Goal: Task Accomplishment & Management: Use online tool/utility

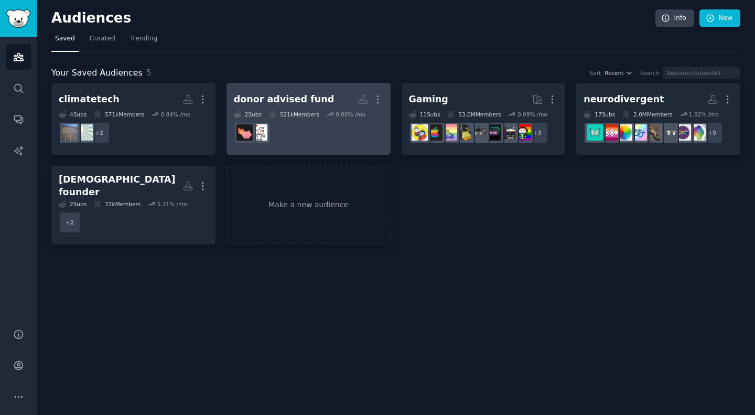
click at [385, 100] on link "donor advised fund More 2 Sub s 521k Members 0.86 % /mo" at bounding box center [308, 119] width 164 height 72
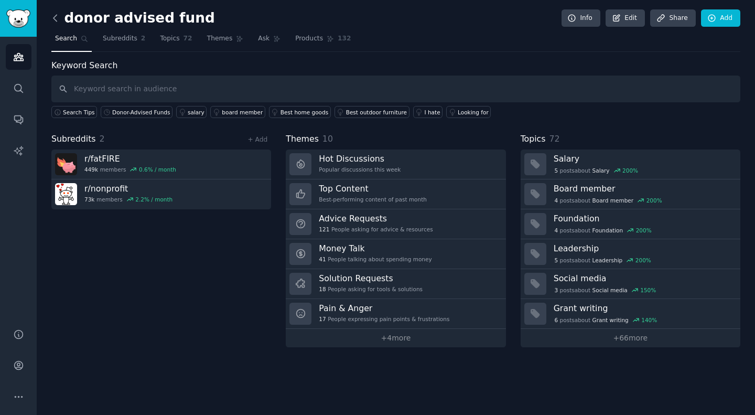
click at [51, 17] on icon at bounding box center [55, 18] width 11 height 11
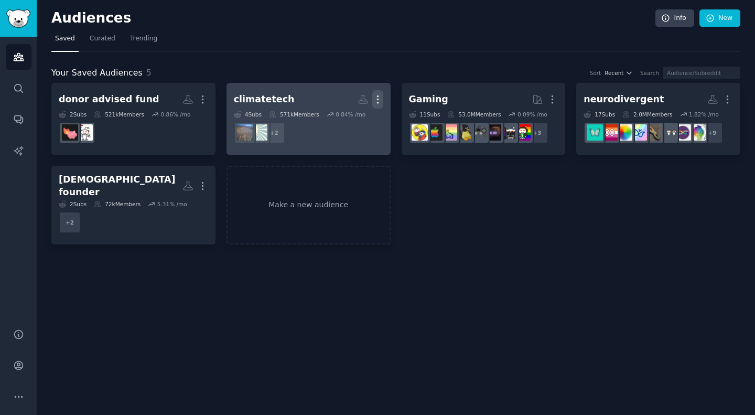
click at [378, 102] on icon "button" at bounding box center [377, 99] width 11 height 11
click at [352, 118] on p "Delete" at bounding box center [349, 121] width 24 height 11
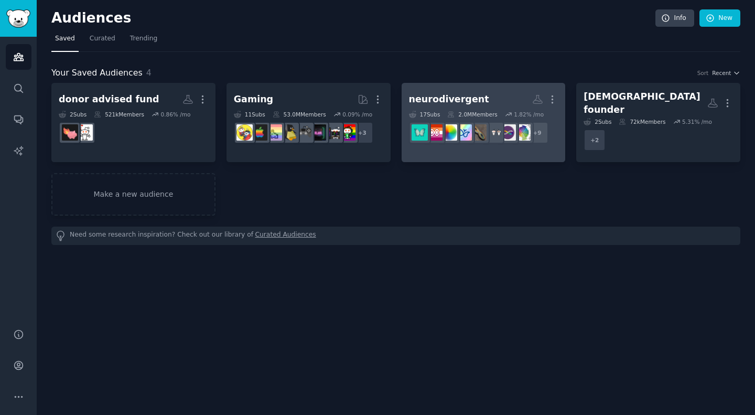
click at [471, 109] on div "neurodivergent More 17 Sub s 2.0M Members 1.82 % /mo + 9" at bounding box center [483, 118] width 149 height 57
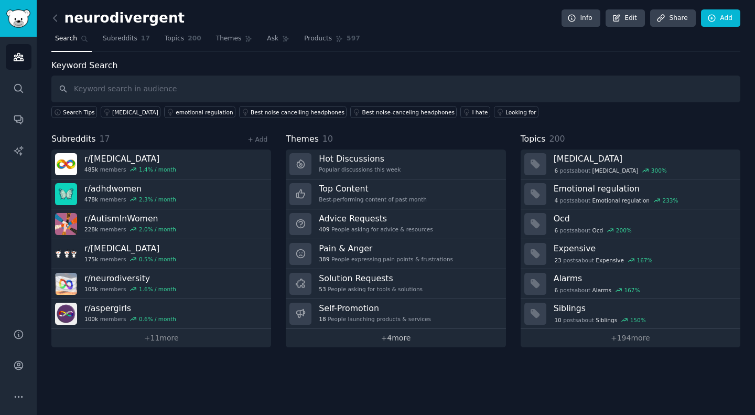
click at [393, 338] on link "+ 4 more" at bounding box center [396, 338] width 220 height 18
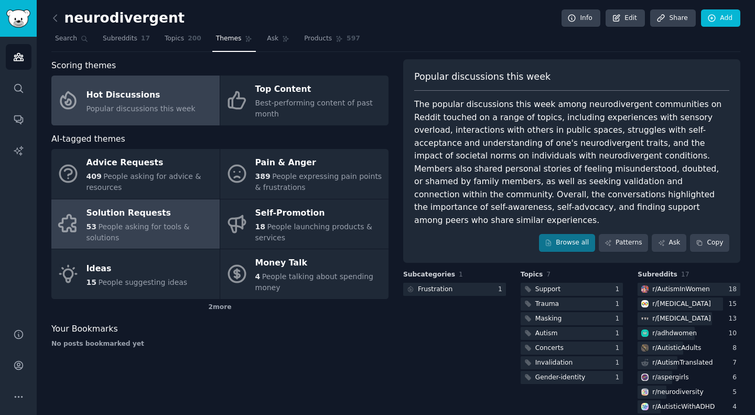
click at [180, 221] on div "Solution Requests" at bounding box center [150, 212] width 128 height 17
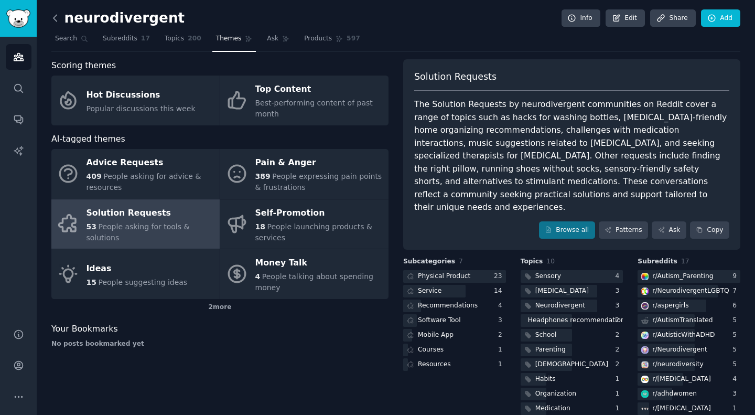
click at [57, 18] on icon at bounding box center [55, 18] width 11 height 11
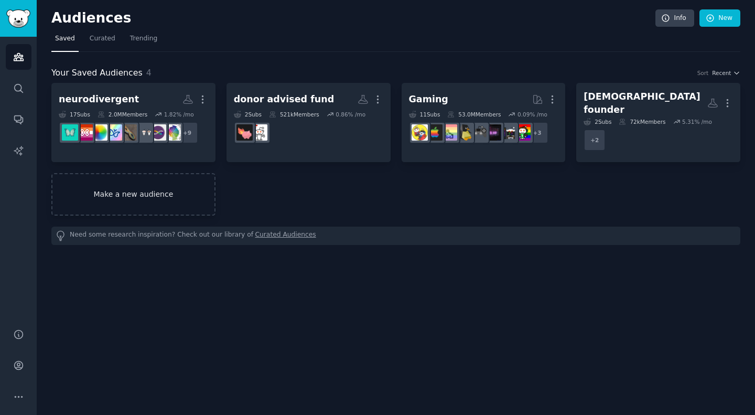
click at [141, 188] on link "Make a new audience" at bounding box center [133, 194] width 164 height 42
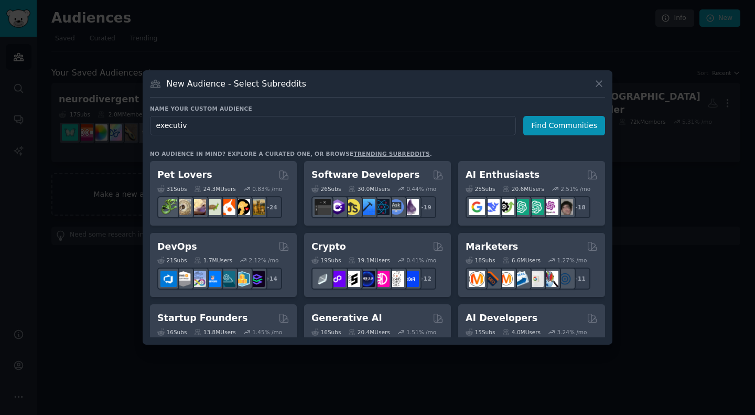
type input "executive"
click button "Find Communities" at bounding box center [564, 125] width 82 height 19
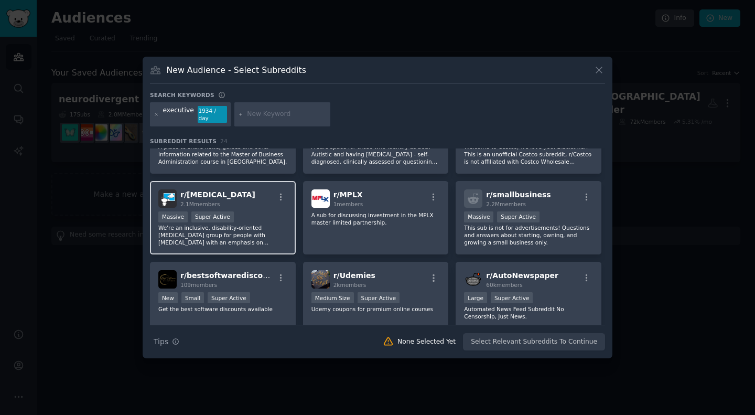
scroll to position [486, 0]
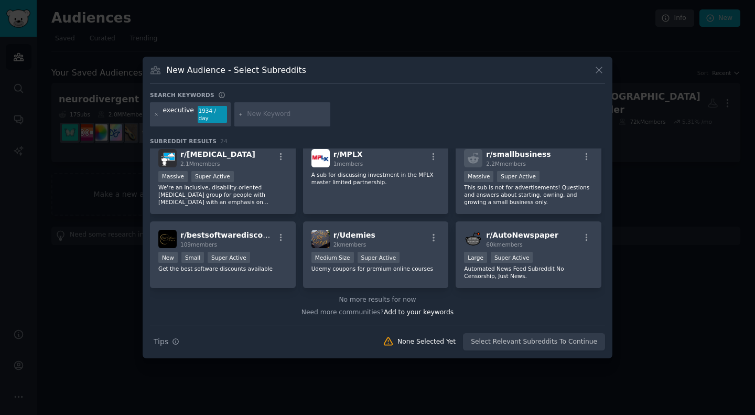
click at [153, 117] on div "executive 1934 / day" at bounding box center [190, 114] width 81 height 24
click at [154, 116] on icon at bounding box center [157, 115] width 6 height 6
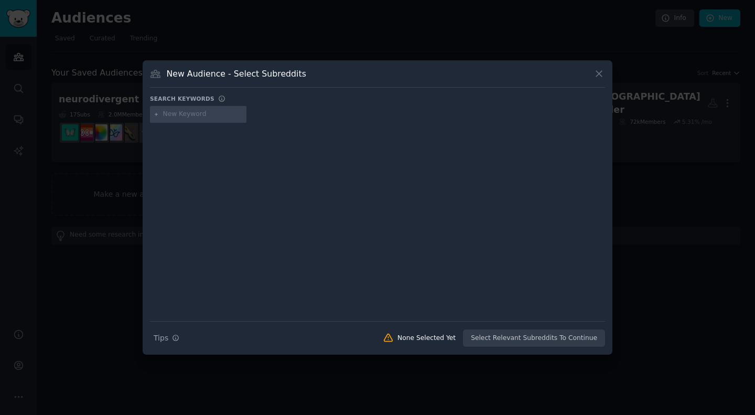
click at [185, 115] on input "text" at bounding box center [203, 114] width 80 height 9
click at [197, 113] on input "calesth" at bounding box center [203, 114] width 80 height 9
paste input "isthenics workouts"
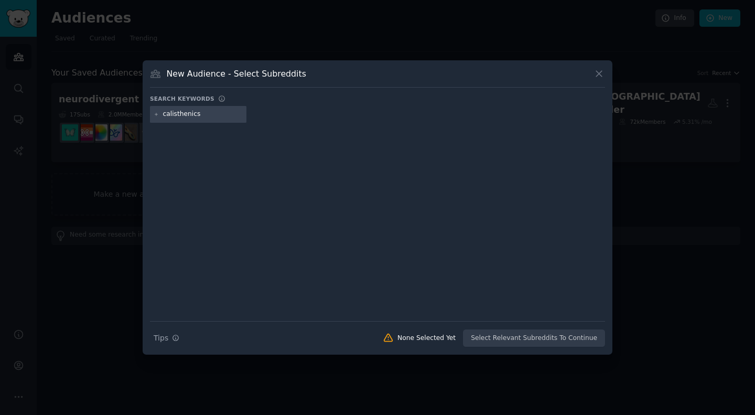
type input "calisthenics"
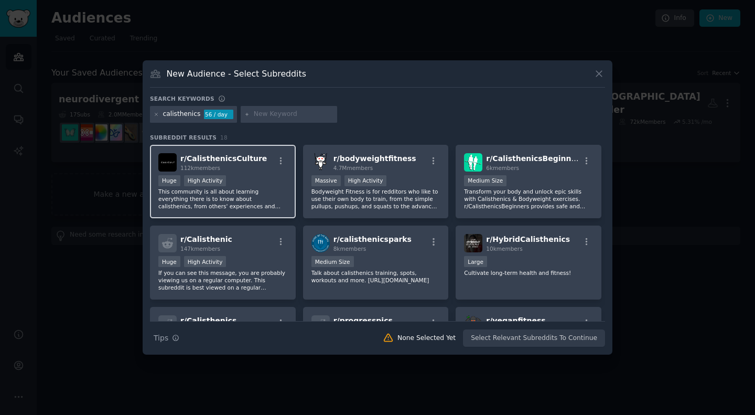
click at [235, 157] on span "r/ CalisthenicsCulture" at bounding box center [223, 158] width 86 height 8
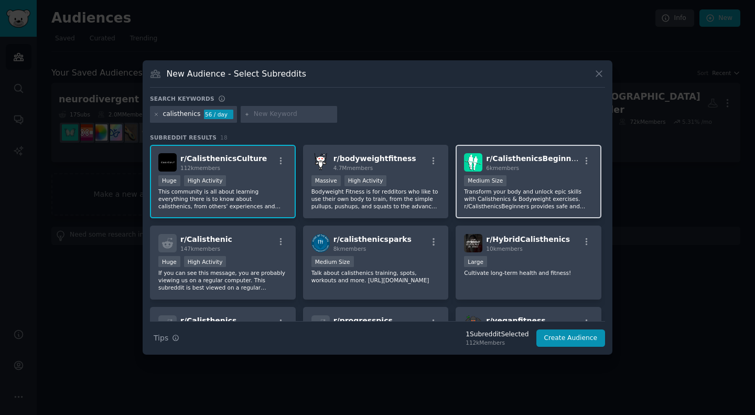
click at [480, 171] on div "r/ CalisthenicsBeginners 6k members Medium Size Transform your body and unlock …" at bounding box center [528, 182] width 146 height 74
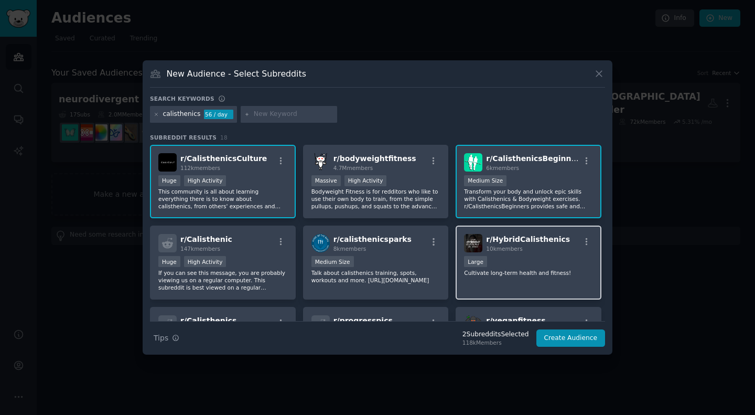
click at [534, 252] on div "10k members" at bounding box center [528, 248] width 84 height 7
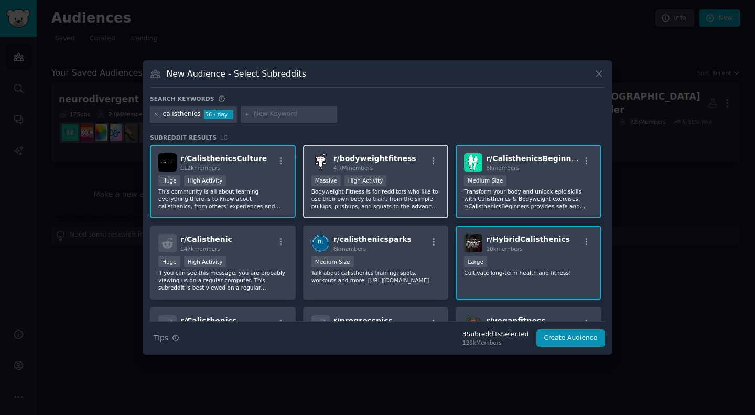
click at [384, 192] on p "Bodyweight Fitness is for redditors who like to use their own body to train, fr…" at bounding box center [375, 199] width 129 height 22
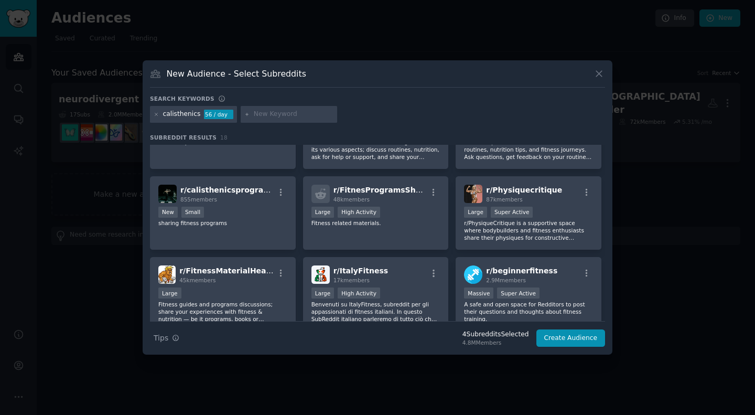
scroll to position [332, 0]
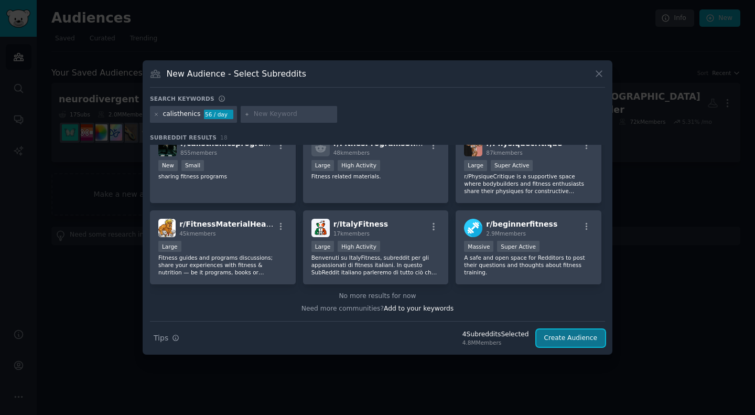
click at [561, 337] on button "Create Audience" at bounding box center [570, 338] width 69 height 18
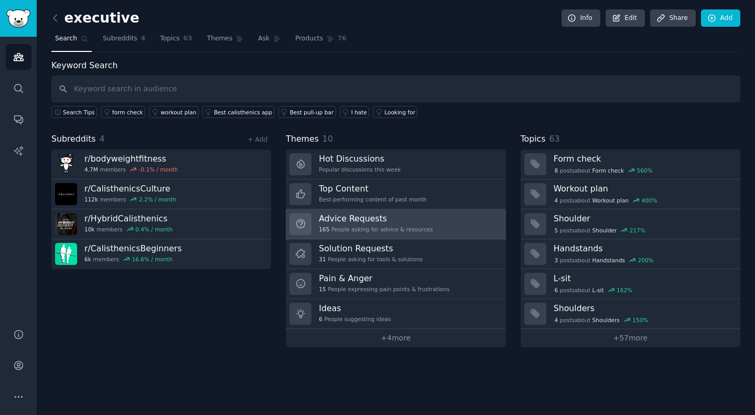
click at [358, 221] on h3 "Advice Requests" at bounding box center [376, 218] width 114 height 11
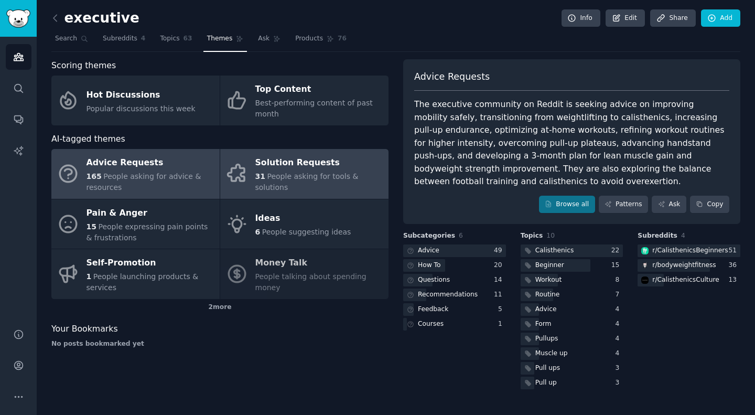
click at [348, 176] on div "31 People asking for tools & solutions" at bounding box center [319, 182] width 128 height 22
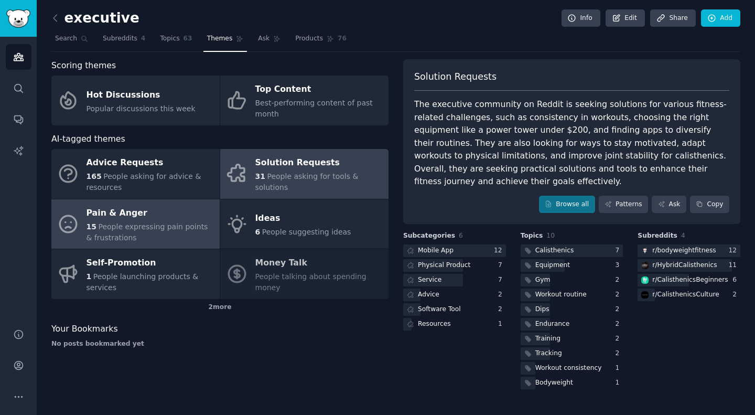
click at [139, 209] on div "Pain & Anger" at bounding box center [150, 212] width 128 height 17
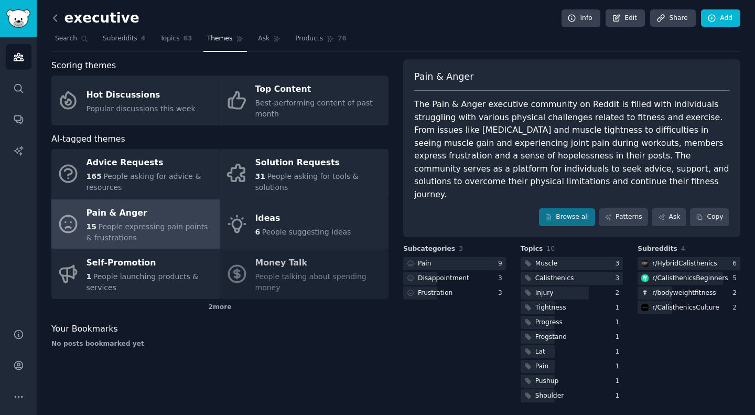
click at [56, 14] on icon at bounding box center [55, 18] width 11 height 11
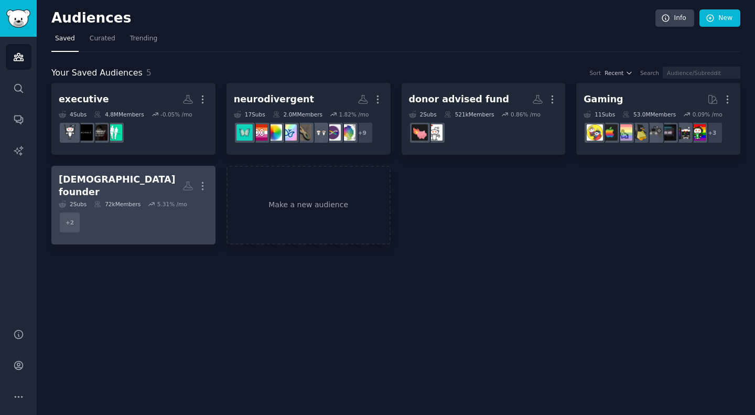
click at [187, 200] on div "2 Sub s 72k Members 5.31 % /mo" at bounding box center [133, 203] width 149 height 7
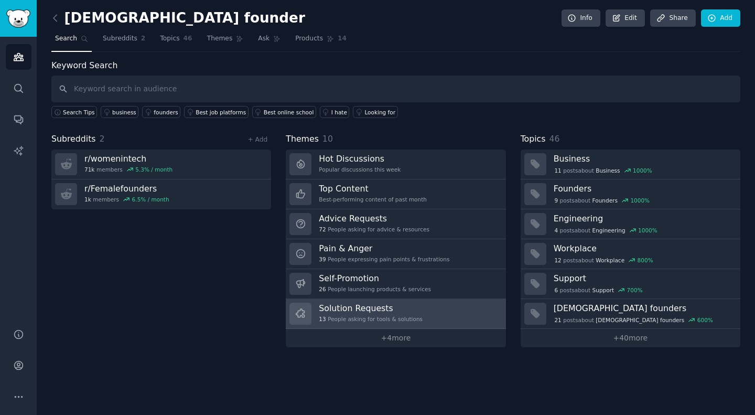
click at [370, 307] on h3 "Solution Requests" at bounding box center [371, 307] width 104 height 11
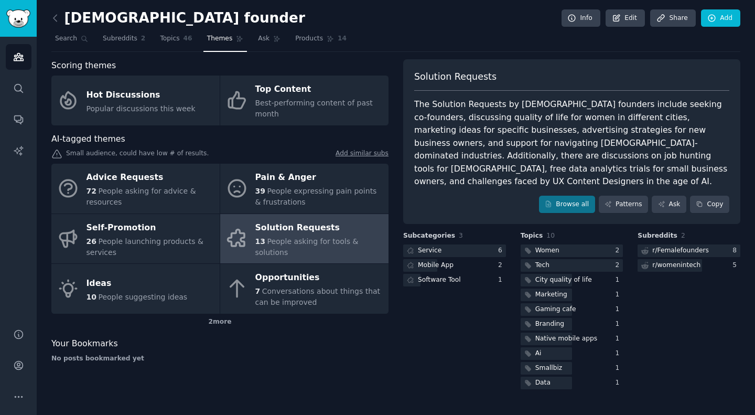
click at [533, 134] on div "The Solution Requests by [DEMOGRAPHIC_DATA] founders include seeking co-founder…" at bounding box center [571, 143] width 315 height 90
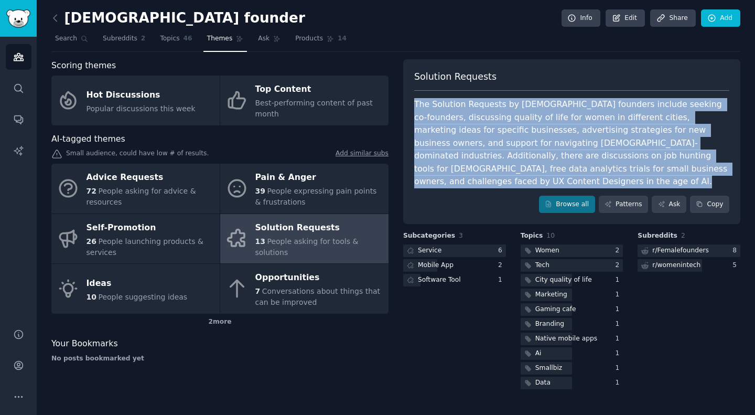
click at [533, 134] on div "The Solution Requests by [DEMOGRAPHIC_DATA] founders include seeking co-founder…" at bounding box center [571, 143] width 315 height 90
click at [442, 131] on div "The Solution Requests by [DEMOGRAPHIC_DATA] founders include seeking co-founder…" at bounding box center [571, 143] width 315 height 90
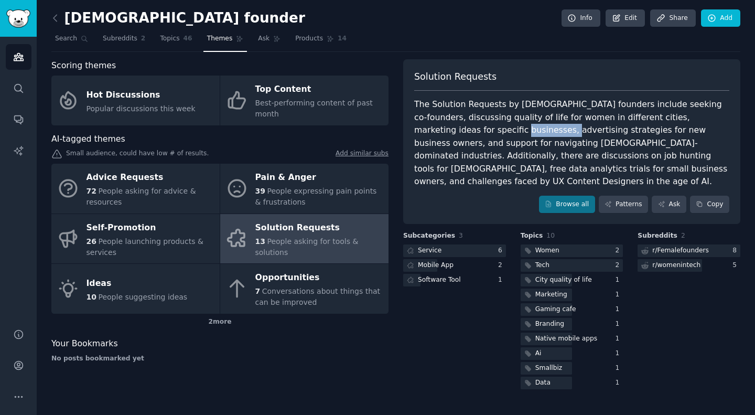
click at [442, 131] on div "The Solution Requests by [DEMOGRAPHIC_DATA] founders include seeking co-founder…" at bounding box center [571, 143] width 315 height 90
click at [649, 130] on div "The Solution Requests by [DEMOGRAPHIC_DATA] founders include seeking co-founder…" at bounding box center [571, 143] width 315 height 90
click at [501, 144] on div "The Solution Requests by [DEMOGRAPHIC_DATA] founders include seeking co-founder…" at bounding box center [571, 143] width 315 height 90
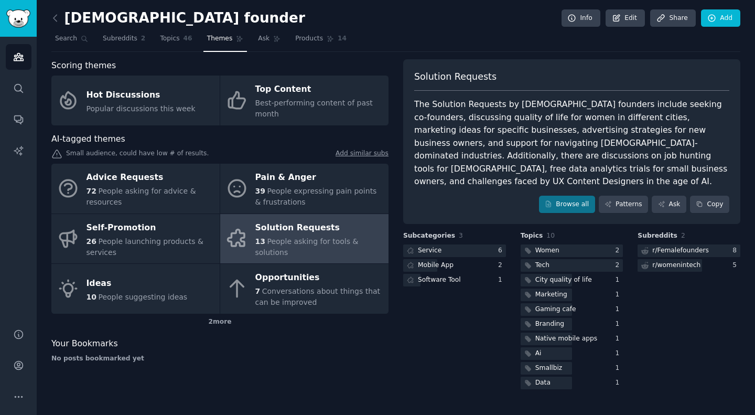
click at [472, 173] on div "The Solution Requests by [DEMOGRAPHIC_DATA] founders include seeking co-founder…" at bounding box center [571, 143] width 315 height 90
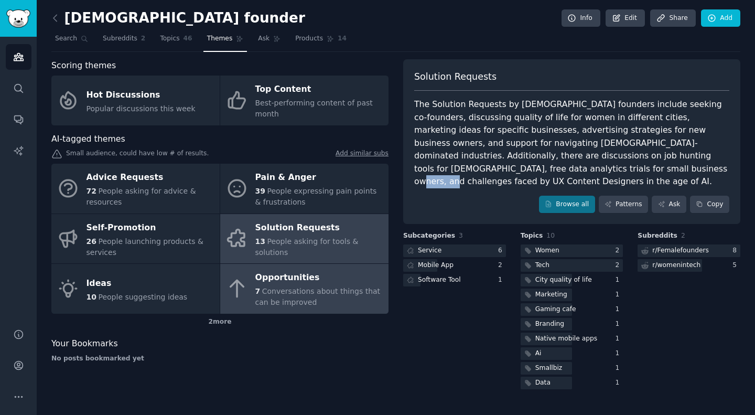
click at [301, 287] on span "Conversations about things that can be improved" at bounding box center [317, 296] width 125 height 19
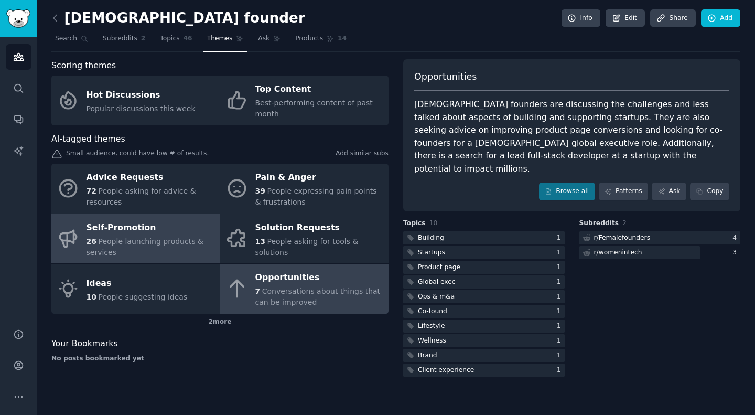
click at [116, 237] on span "People launching products & services" at bounding box center [144, 246] width 117 height 19
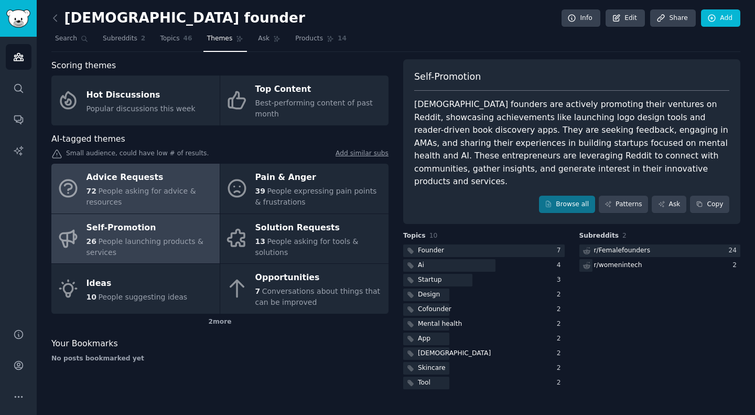
click at [114, 198] on link "Advice Requests 72 People asking for advice & resources" at bounding box center [135, 189] width 168 height 50
